Goal: Communication & Community: Connect with others

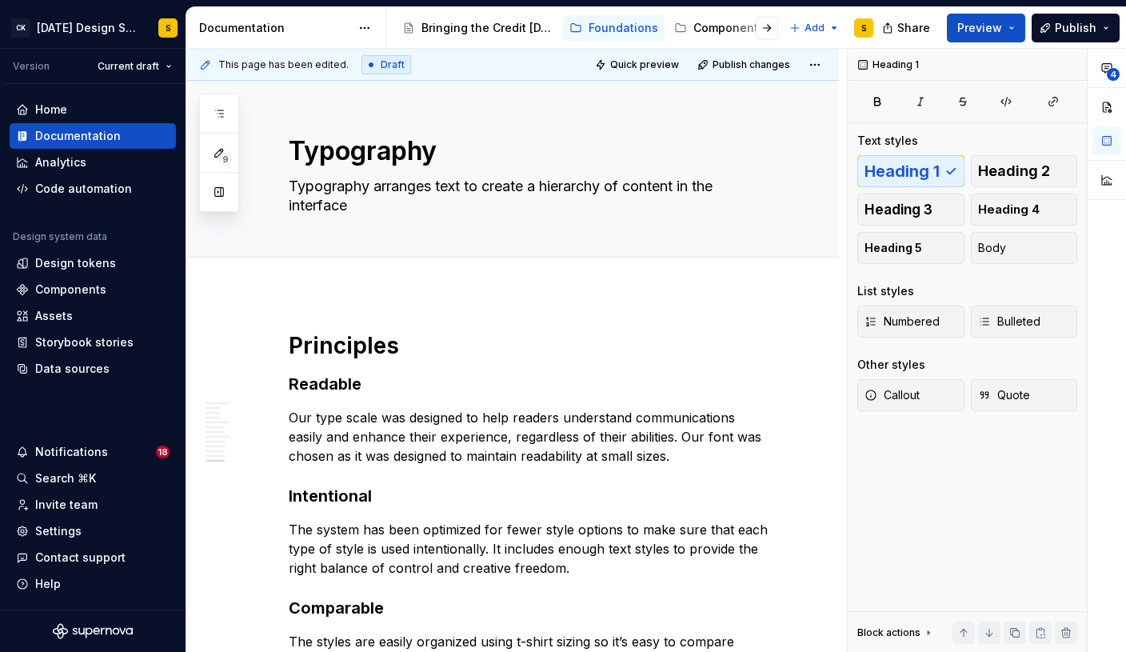
scroll to position [4094, 0]
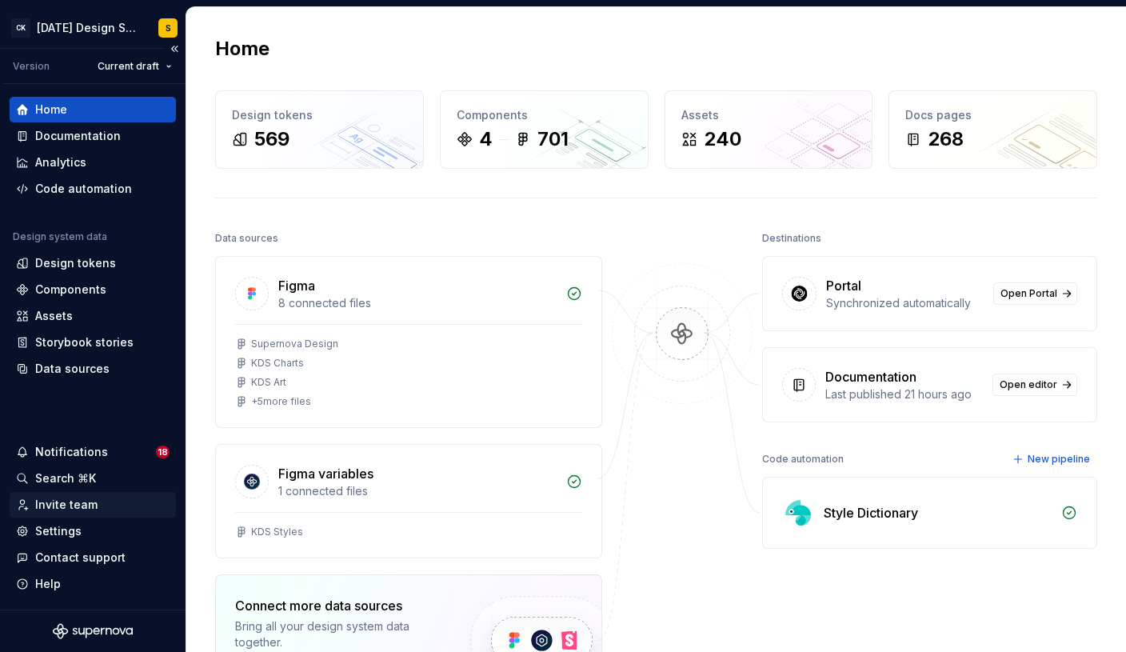
click at [72, 509] on div "Invite team" at bounding box center [66, 505] width 62 height 16
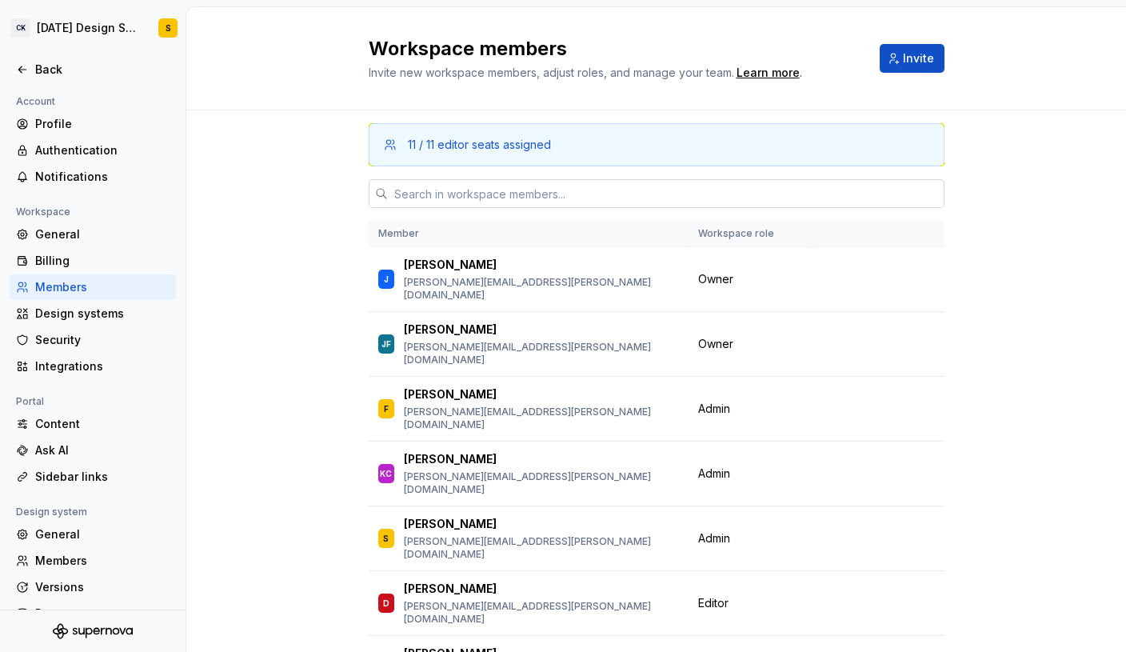
click at [489, 193] on input "text" at bounding box center [666, 193] width 556 height 29
click at [923, 63] on span "Invite" at bounding box center [918, 58] width 31 height 16
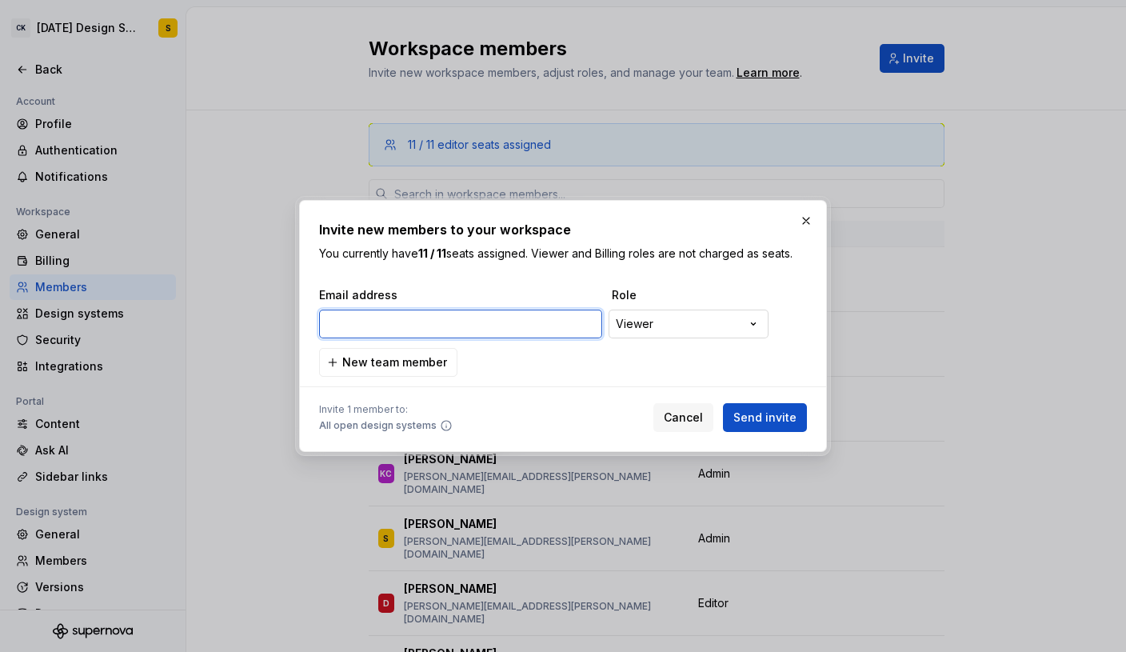
paste input "myunghoon.lee@creditkarma.com"
type input "myunghoon.lee@creditkarma.com"
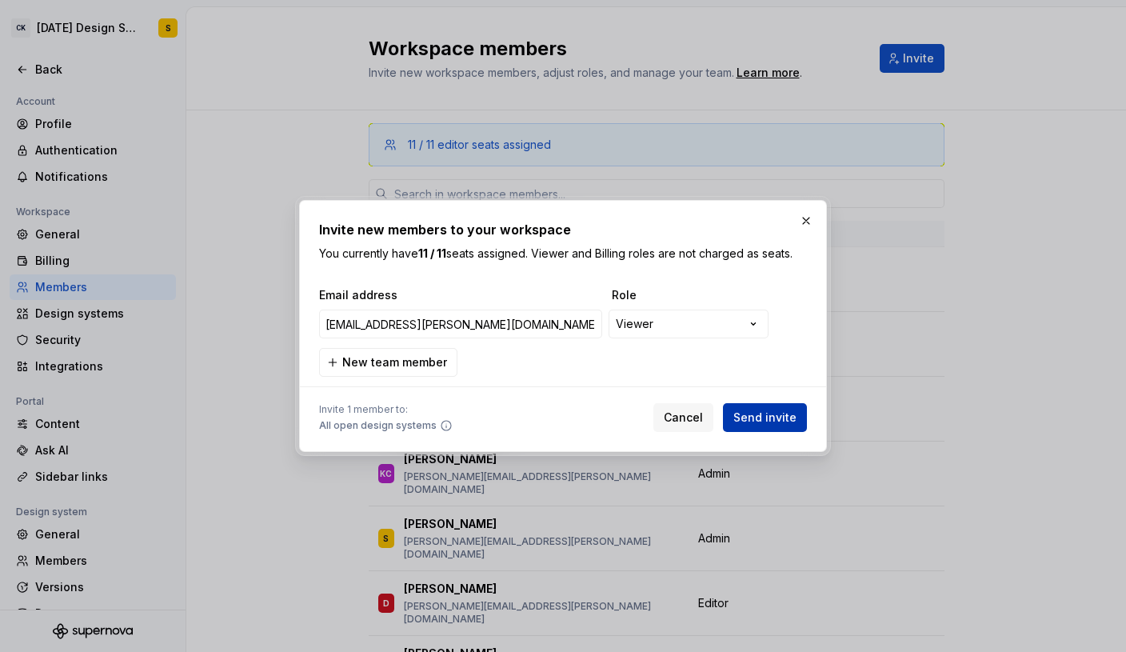
click at [771, 406] on button "Send invite" at bounding box center [765, 417] width 84 height 29
